Goal: Information Seeking & Learning: Learn about a topic

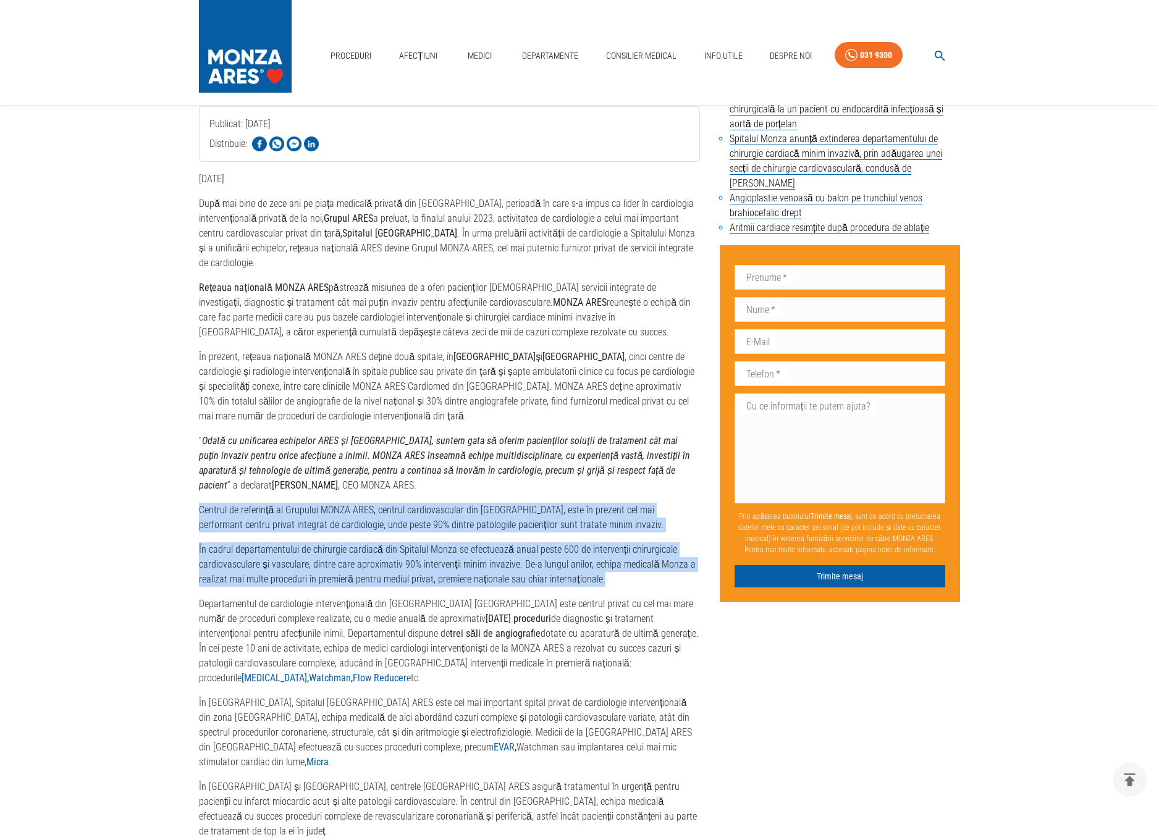
drag, startPoint x: 207, startPoint y: 474, endPoint x: 615, endPoint y: 541, distance: 413.9
click at [615, 541] on div "[DATE] După mai bine de zece ani pe piața medicală privată din [GEOGRAPHIC_DATA…" at bounding box center [449, 582] width 501 height 821
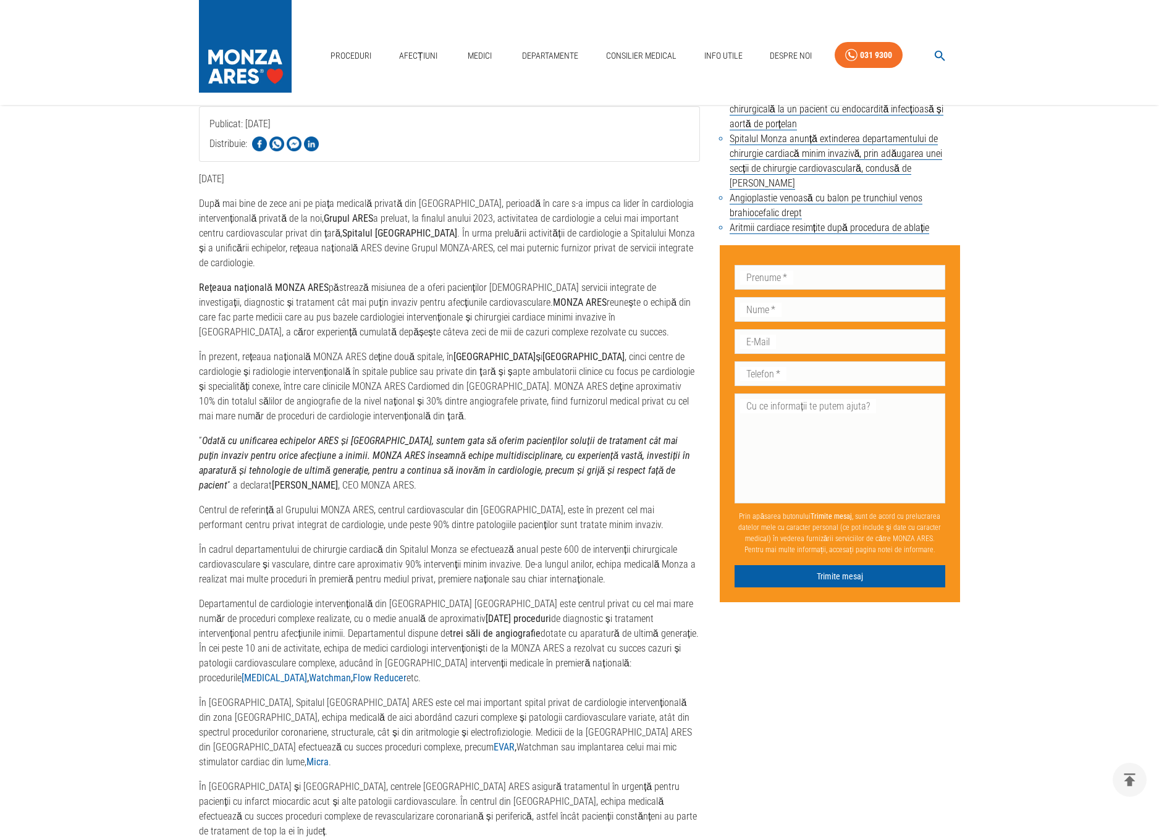
click at [615, 543] on p "În cadrul departamentului de chirurgie cardiacă din Spitalul Monza se efectueaz…" at bounding box center [449, 565] width 501 height 44
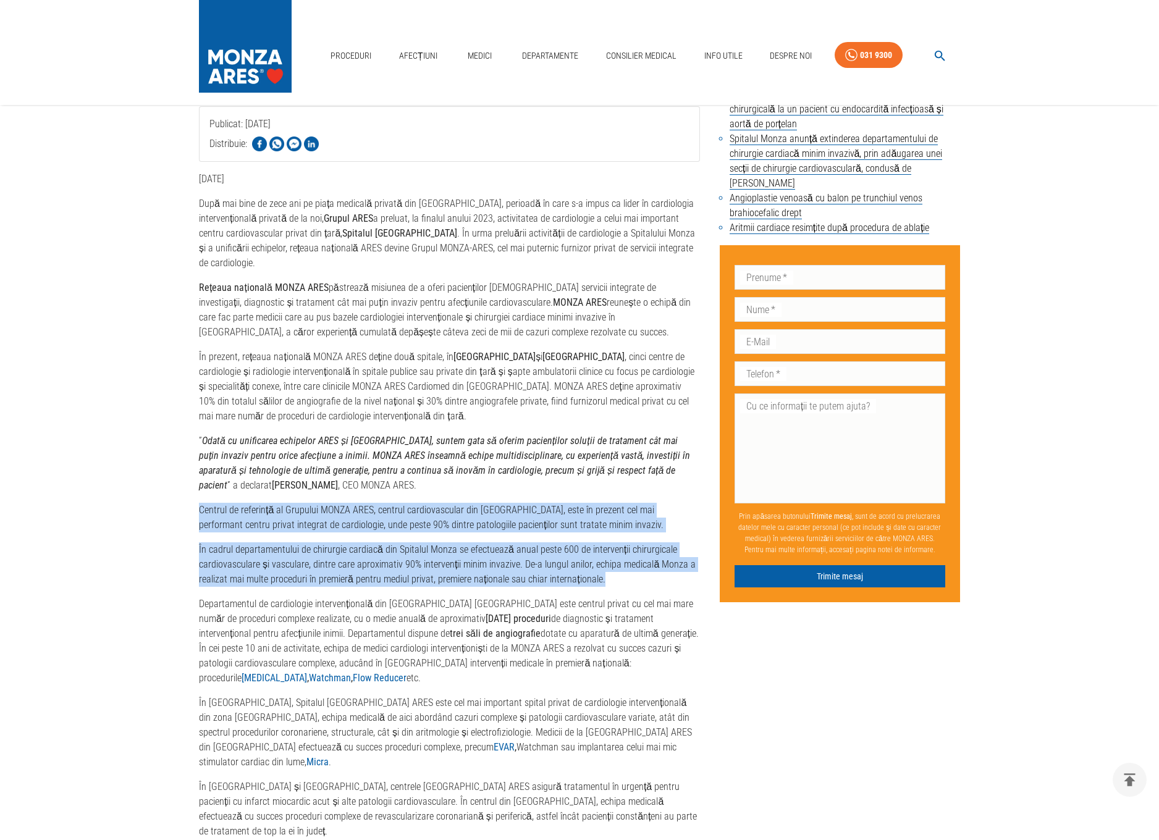
drag, startPoint x: 611, startPoint y: 541, endPoint x: 192, endPoint y: 475, distance: 424.9
click at [192, 475] on div "Grupul ARES devine MONZA ARES, cea mai extinsă rețea privată de servicii integr…" at bounding box center [439, 477] width 521 height 1484
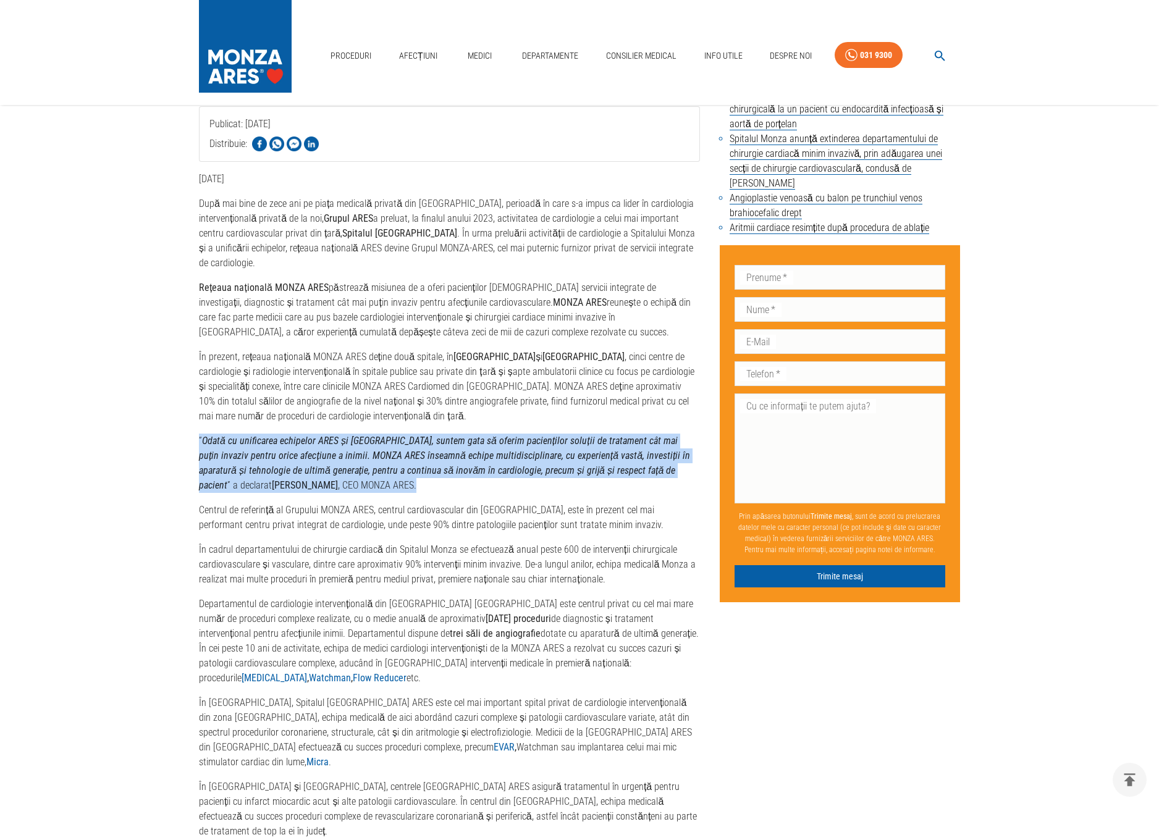
drag, startPoint x: 200, startPoint y: 402, endPoint x: 362, endPoint y: 442, distance: 166.8
click at [362, 442] on p "” Odată cu unificarea echipelor [PERSON_NAME] și [GEOGRAPHIC_DATA], suntem gata…" at bounding box center [449, 463] width 501 height 59
click at [362, 443] on p "” Odată cu unificarea echipelor [PERSON_NAME] și [GEOGRAPHIC_DATA], suntem gata…" at bounding box center [449, 463] width 501 height 59
drag, startPoint x: 308, startPoint y: 442, endPoint x: 192, endPoint y: 402, distance: 123.5
click at [192, 402] on div "Grupul ARES devine MONZA ARES, cea mai extinsă rețea privată de servicii integr…" at bounding box center [439, 477] width 521 height 1484
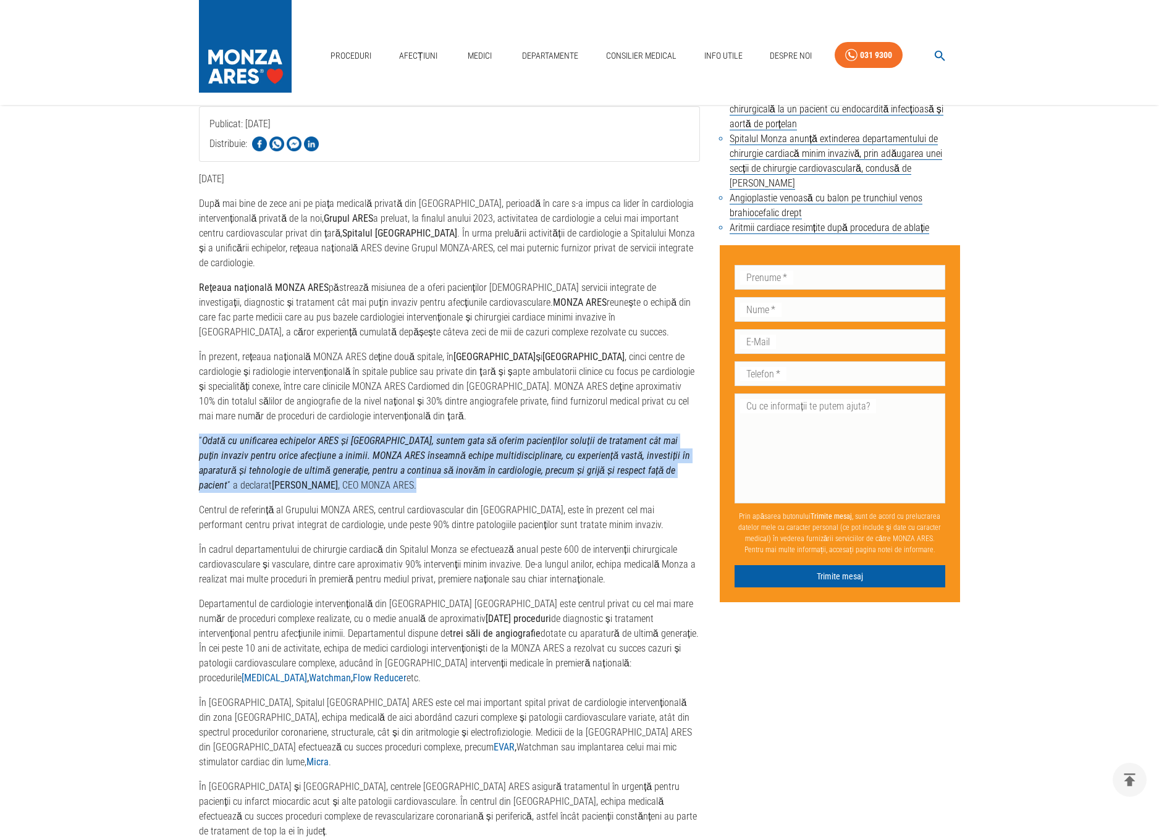
click at [192, 402] on div "Grupul ARES devine MONZA ARES, cea mai extinsă rețea privată de servicii integr…" at bounding box center [439, 477] width 521 height 1484
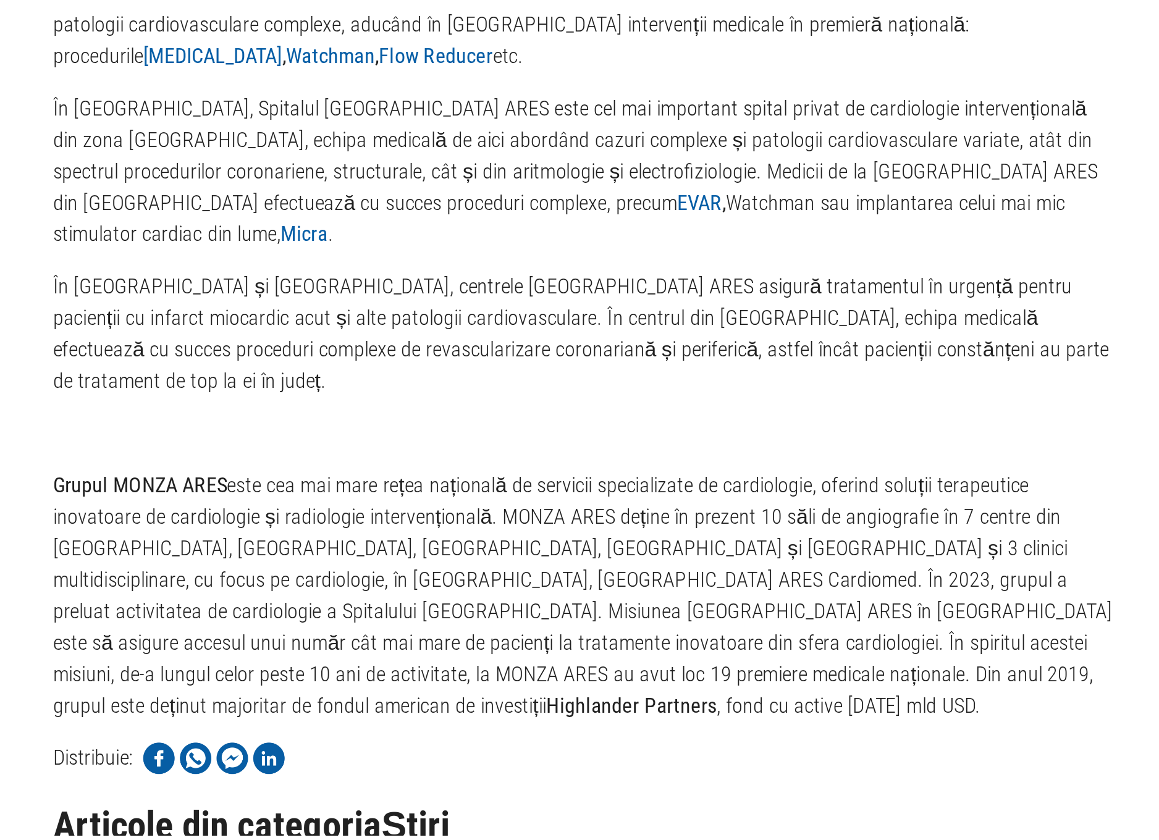
scroll to position [821, 0]
